Goal: Task Accomplishment & Management: Use online tool/utility

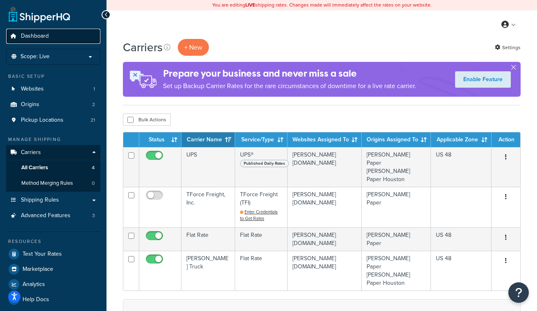
click at [49, 34] on link "Dashboard" at bounding box center [53, 36] width 94 height 15
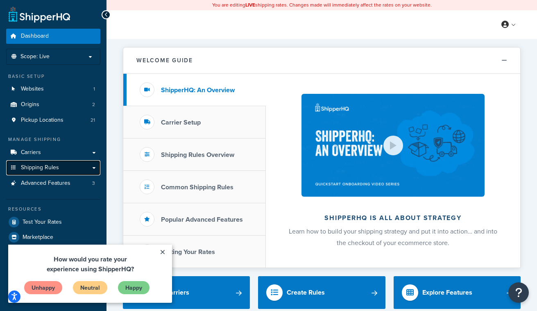
click at [49, 166] on span "Shipping Rules" at bounding box center [40, 167] width 38 height 7
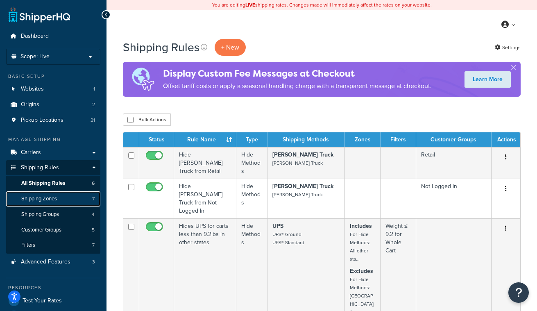
click at [56, 199] on span "Shipping Zones" at bounding box center [39, 198] width 36 height 7
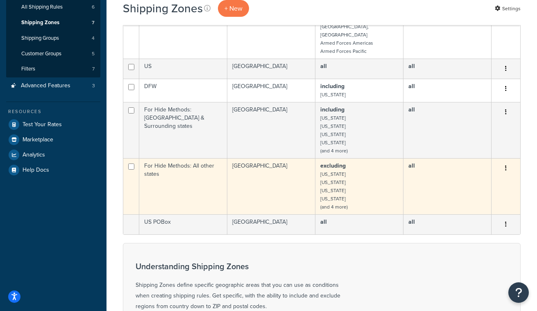
scroll to position [111, 0]
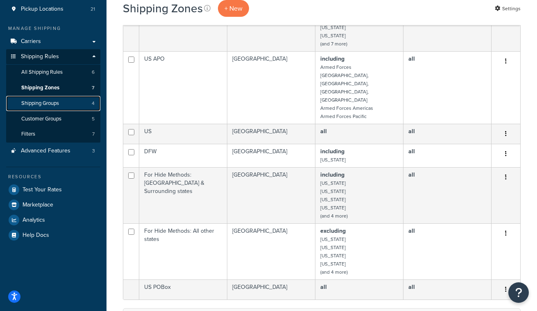
click at [52, 105] on span "Shipping Groups" at bounding box center [40, 103] width 38 height 7
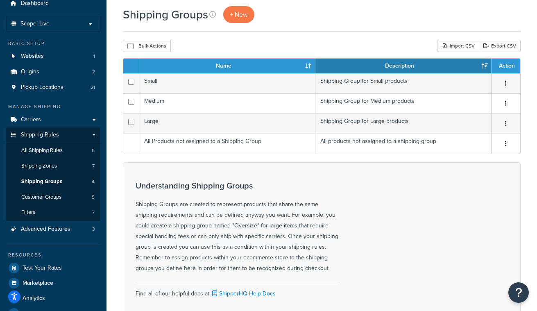
scroll to position [52, 0]
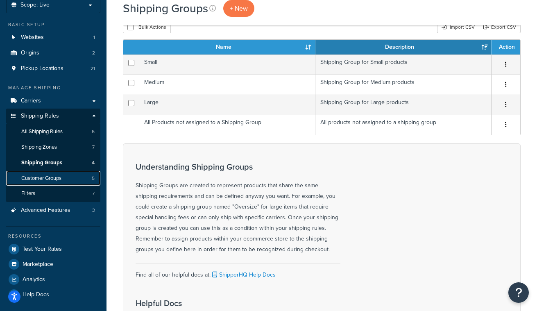
click at [66, 178] on link "Customer Groups 5" at bounding box center [53, 178] width 94 height 15
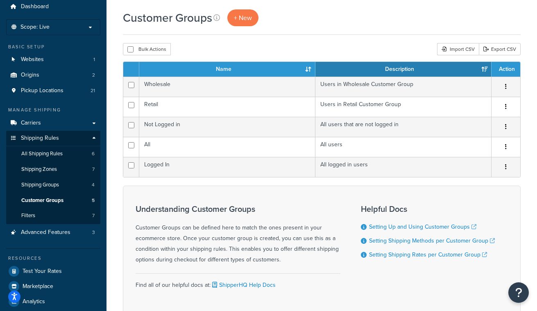
scroll to position [31, 0]
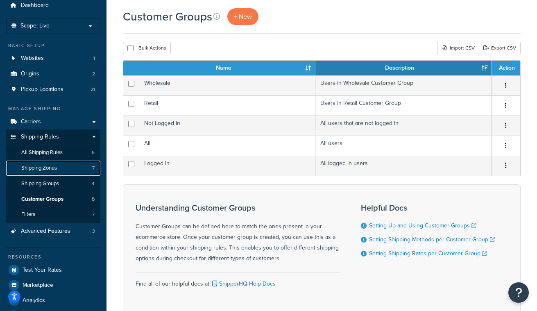
click at [65, 168] on link "Shipping Zones 7" at bounding box center [53, 168] width 94 height 15
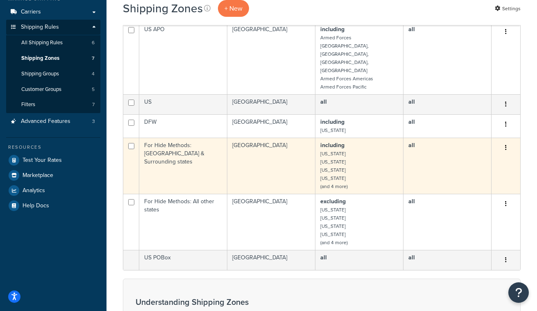
scroll to position [128, 0]
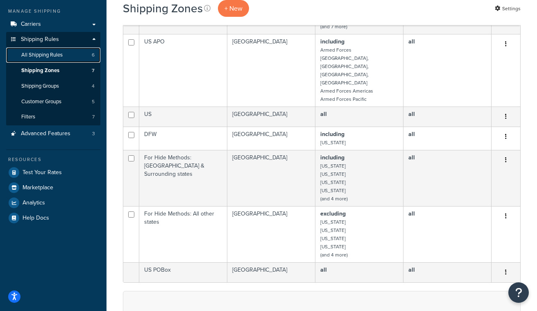
click at [58, 56] on span "All Shipping Rules" at bounding box center [41, 55] width 41 height 7
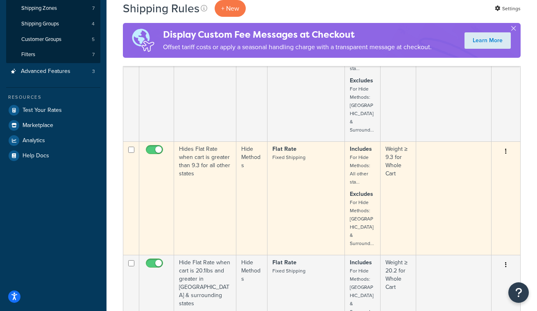
scroll to position [192, 0]
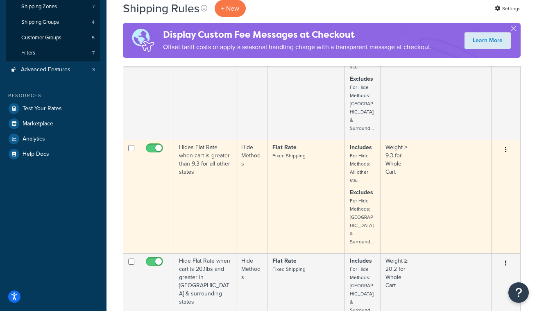
click at [507, 143] on button "button" at bounding box center [505, 149] width 11 height 13
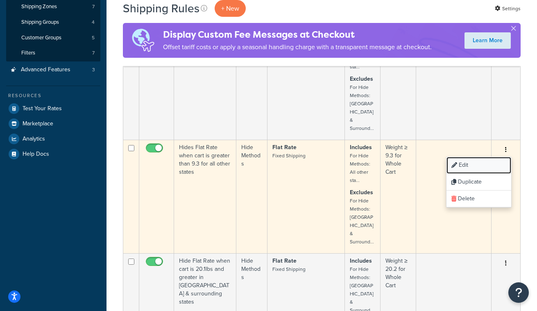
click at [497, 157] on link "Edit" at bounding box center [479, 165] width 65 height 17
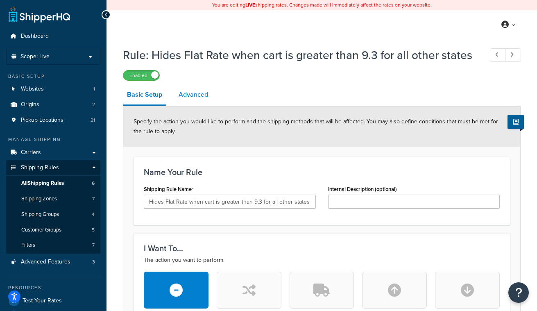
click at [202, 97] on link "Advanced" at bounding box center [194, 95] width 38 height 20
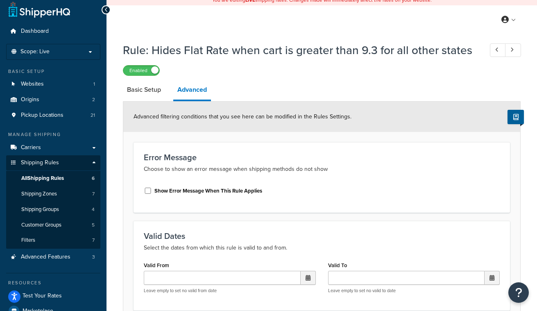
scroll to position [20, 0]
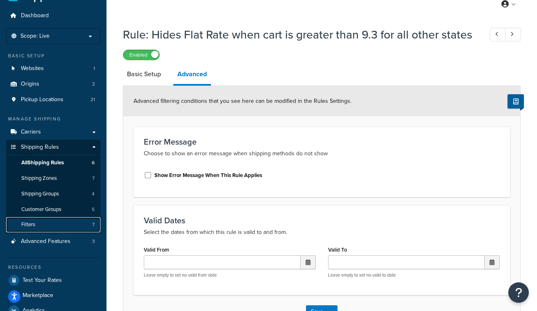
click at [45, 224] on link "Filters 7" at bounding box center [53, 224] width 94 height 15
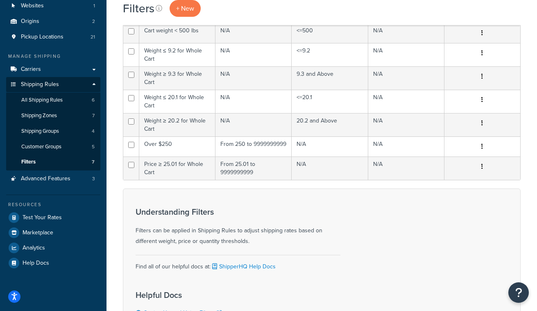
scroll to position [141, 0]
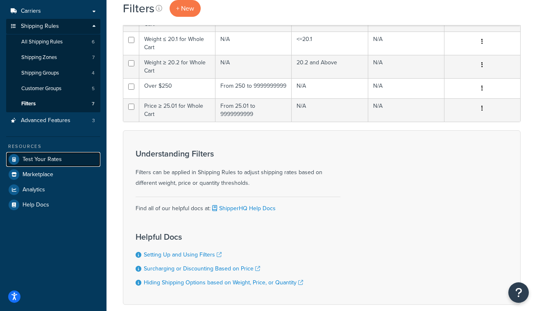
click at [63, 161] on link "Test Your Rates" at bounding box center [53, 159] width 94 height 15
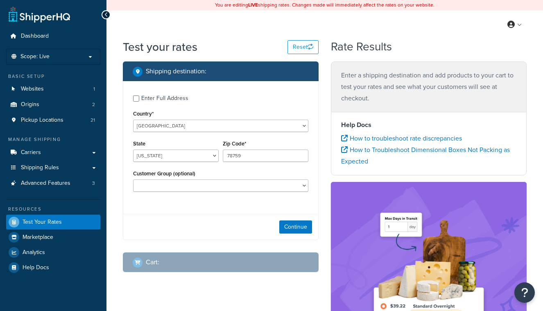
select select "[GEOGRAPHIC_DATA]"
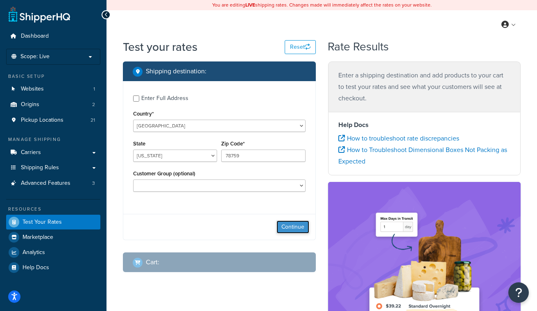
click at [295, 227] on button "Continue" at bounding box center [293, 226] width 33 height 13
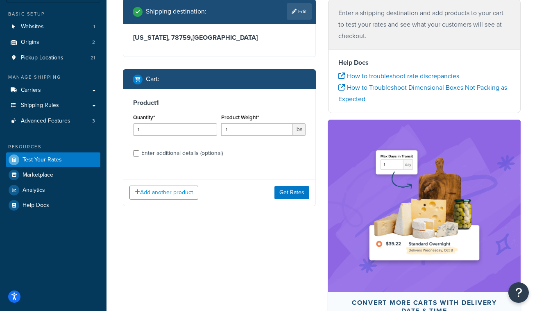
scroll to position [64, 0]
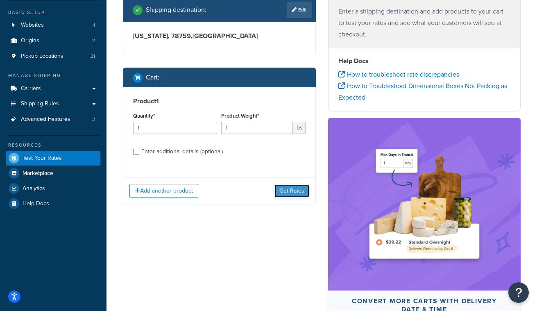
click at [300, 196] on button "Get Rates" at bounding box center [292, 190] width 35 height 13
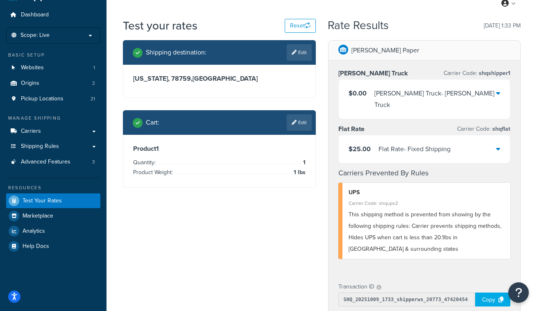
scroll to position [21, 0]
click at [498, 145] on icon at bounding box center [498, 148] width 4 height 7
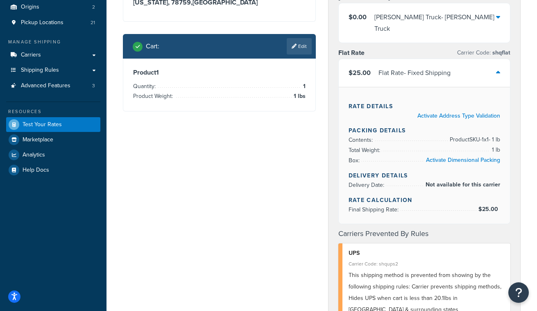
scroll to position [20, 0]
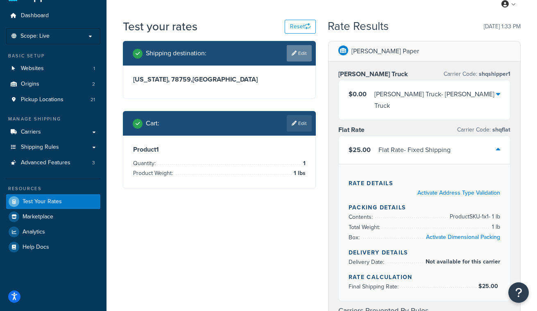
click at [294, 56] on icon at bounding box center [294, 53] width 5 height 5
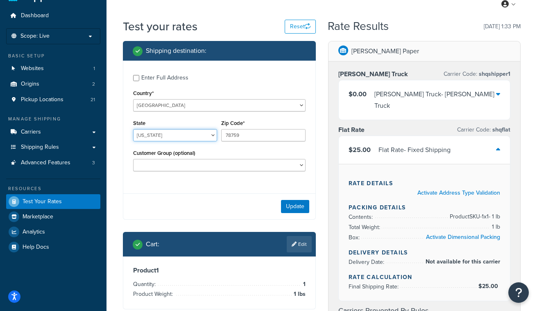
click at [186, 135] on select "[US_STATE] [US_STATE] [US_STATE] [US_STATE] [US_STATE] Armed Forces Americas Ar…" at bounding box center [175, 135] width 84 height 12
select select "CO"
click at [133, 130] on select "[US_STATE] [US_STATE] [US_STATE] [US_STATE] [US_STATE] Armed Forces Americas Ar…" at bounding box center [175, 135] width 84 height 12
click at [250, 136] on input "78759" at bounding box center [263, 135] width 84 height 12
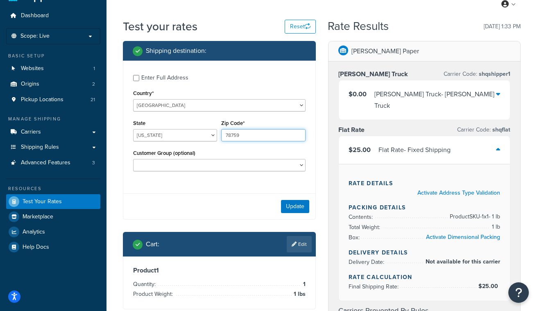
click at [250, 136] on input "78759" at bounding box center [263, 135] width 84 height 12
type input "80525"
click at [295, 212] on button "Update" at bounding box center [295, 206] width 28 height 13
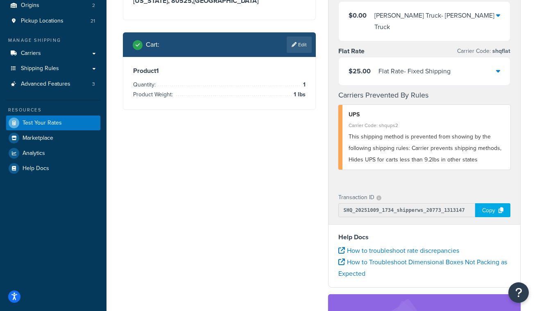
scroll to position [16, 0]
